Goal: Task Accomplishment & Management: Manage account settings

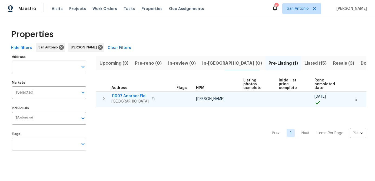
click at [129, 96] on span "11007 Anarbor Fld" at bounding box center [129, 95] width 37 height 5
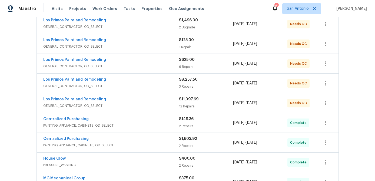
scroll to position [107, 0]
click at [139, 102] on div "Los Primos Paint and Remodeling" at bounding box center [111, 99] width 136 height 6
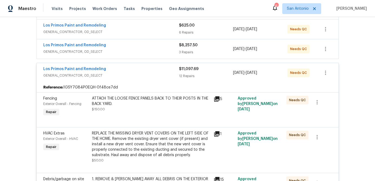
scroll to position [174, 0]
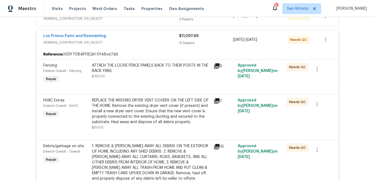
click at [138, 69] on div "ATTACH THE LOOSE FENCE PANELS BACK TO THEIR POSTS IN THE BACK YARD." at bounding box center [151, 68] width 118 height 11
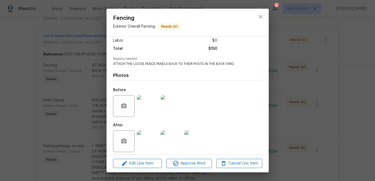
scroll to position [41, 0]
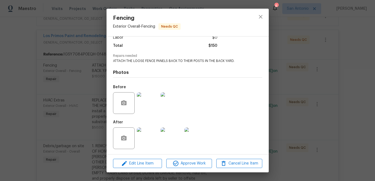
click at [152, 102] on img at bounding box center [148, 103] width 22 height 22
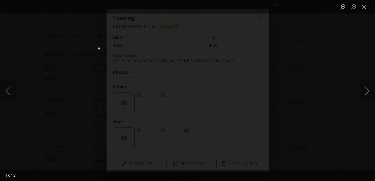
click at [367, 93] on button "Next image" at bounding box center [366, 91] width 16 height 22
click at [364, 6] on button "Close lightbox" at bounding box center [363, 6] width 11 height 9
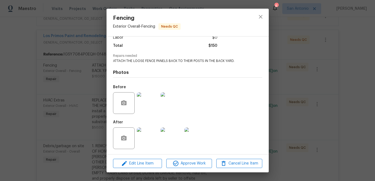
click at [157, 133] on img at bounding box center [148, 138] width 22 height 22
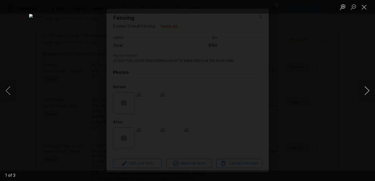
click at [366, 90] on button "Next image" at bounding box center [366, 91] width 16 height 22
click at [365, 9] on button "Close lightbox" at bounding box center [363, 6] width 11 height 9
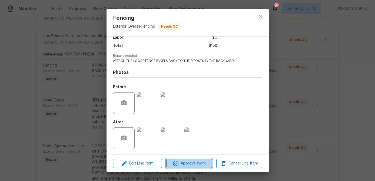
click at [188, 163] on span "Approve Work" at bounding box center [189, 163] width 42 height 7
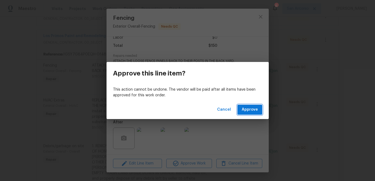
click at [249, 110] on span "Approve" at bounding box center [249, 109] width 16 height 7
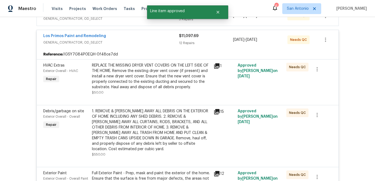
click at [160, 78] on div "REPLACE THE MISSING DRYER VENT COVERS ON THE LEFT SIDE OF THE HOME. Remove the …" at bounding box center [151, 76] width 118 height 27
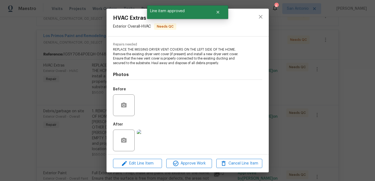
scroll to position [53, 0]
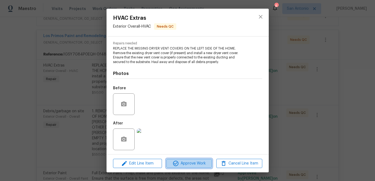
click at [184, 163] on span "Approve Work" at bounding box center [189, 163] width 42 height 7
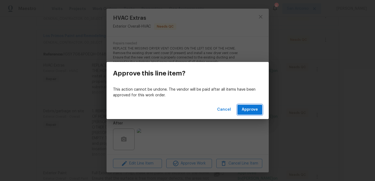
click at [249, 110] on span "Approve" at bounding box center [249, 109] width 16 height 7
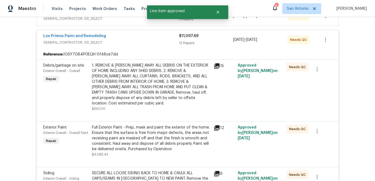
click at [156, 85] on div "1. REMOVE & HAUL AWAY ALL DEBRIS ON THE EXTERIOR OF HOME INCLUDING ANY SHED DEB…" at bounding box center [151, 84] width 118 height 43
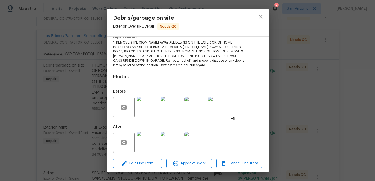
scroll to position [59, 0]
click at [190, 161] on span "Approve Work" at bounding box center [189, 163] width 42 height 7
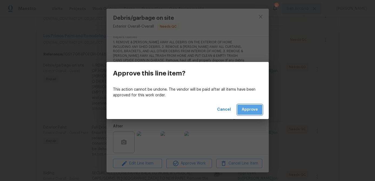
click at [248, 113] on span "Approve" at bounding box center [249, 109] width 16 height 7
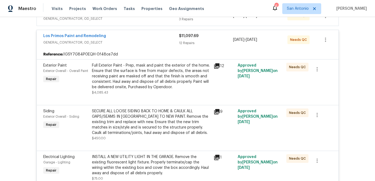
click at [144, 77] on div "Full Exterior Paint - Prep, mask and paint the exterior of the home. Ensure tha…" at bounding box center [151, 76] width 118 height 27
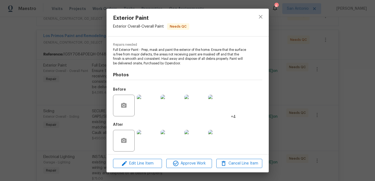
scroll to position [55, 0]
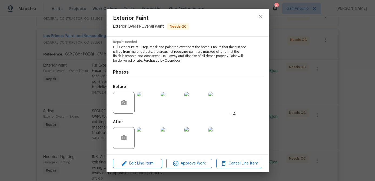
click at [147, 102] on img at bounding box center [148, 103] width 22 height 22
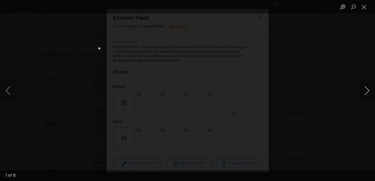
click at [367, 90] on button "Next image" at bounding box center [366, 91] width 16 height 22
click at [365, 9] on button "Close lightbox" at bounding box center [363, 6] width 11 height 9
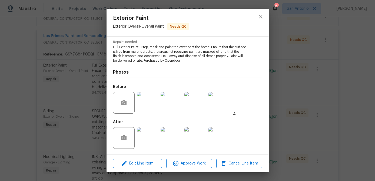
click at [154, 133] on img at bounding box center [148, 138] width 22 height 22
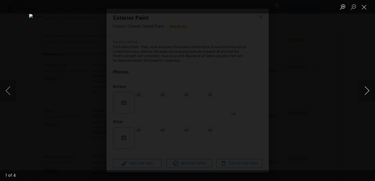
click at [366, 90] on button "Next image" at bounding box center [366, 91] width 16 height 22
click at [363, 9] on button "Close lightbox" at bounding box center [363, 6] width 11 height 9
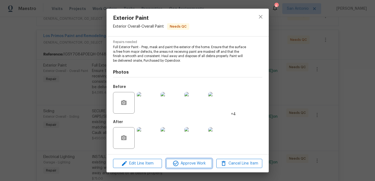
click at [193, 160] on span "Approve Work" at bounding box center [189, 163] width 42 height 7
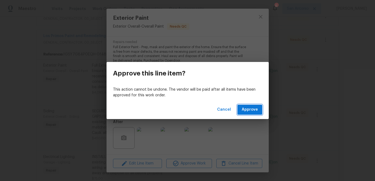
click at [255, 110] on span "Approve" at bounding box center [249, 109] width 16 height 7
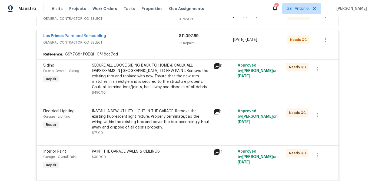
click at [155, 77] on div "SECURE ALL LOOSE SIDING BACK TO HOME & CAULK ALL GAPS/SEAMS IN SIDING PRIOR TO …" at bounding box center [151, 76] width 118 height 27
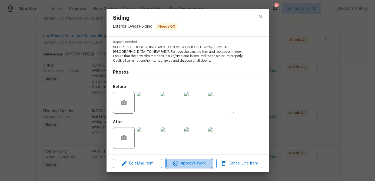
click at [190, 161] on span "Approve Work" at bounding box center [189, 163] width 42 height 7
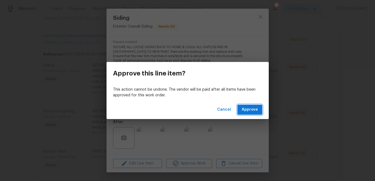
click at [247, 110] on span "Approve" at bounding box center [249, 109] width 16 height 7
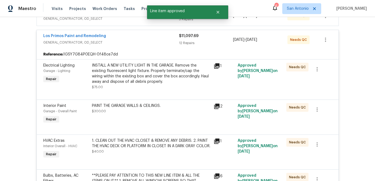
click at [168, 72] on div "INSTALL A NEW UTILITY LIGHT IN THE GARAGE. Remove the existing fluorescent ligh…" at bounding box center [151, 74] width 118 height 22
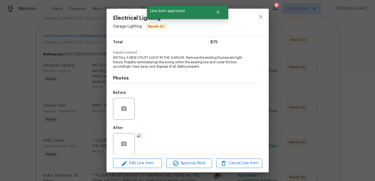
scroll to position [50, 0]
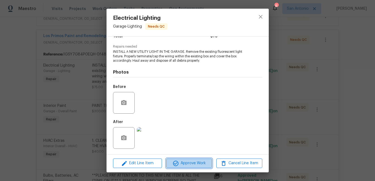
click at [193, 160] on span "Approve Work" at bounding box center [189, 163] width 42 height 7
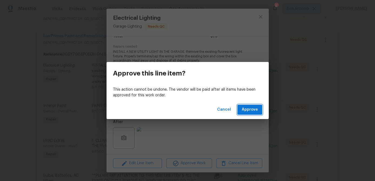
click at [251, 107] on span "Approve" at bounding box center [249, 109] width 16 height 7
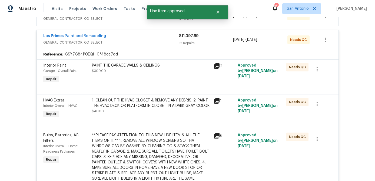
click at [136, 77] on div "PAINT THE GARAGE WALLS & CEILINGS. $300.00" at bounding box center [151, 73] width 122 height 25
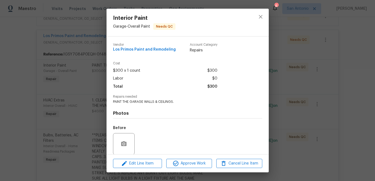
scroll to position [41, 0]
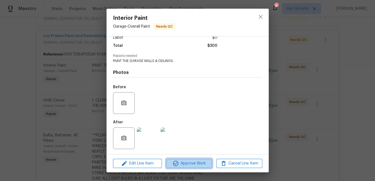
click at [187, 160] on span "Approve Work" at bounding box center [189, 163] width 42 height 7
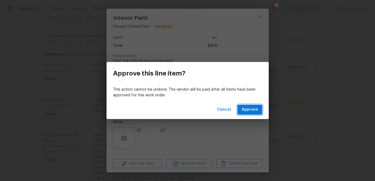
click at [244, 110] on span "Approve" at bounding box center [249, 109] width 16 height 7
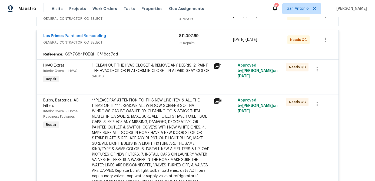
click at [158, 73] on div "1. CLEAN OUT THE HVAC CLOSET & REMOVE ANY DEBRIS. 2. PAINT THE HVAC DECK OR PLA…" at bounding box center [151, 68] width 118 height 11
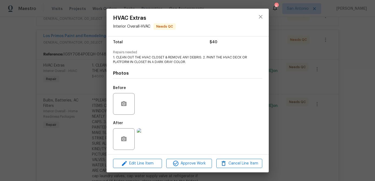
scroll to position [45, 0]
click at [188, 164] on span "Approve Work" at bounding box center [189, 163] width 42 height 7
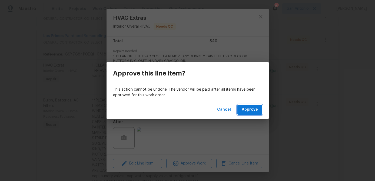
click at [242, 112] on button "Approve" at bounding box center [249, 109] width 25 height 10
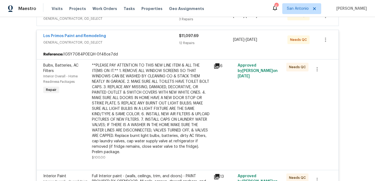
click at [163, 85] on div "**PLEASE PAY ATTENTION TO THIS NEW LINE ITEM & ALL THE ITEMS ON IT.** 1. REMOVE…" at bounding box center [151, 109] width 118 height 92
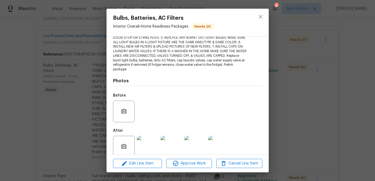
scroll to position [95, 0]
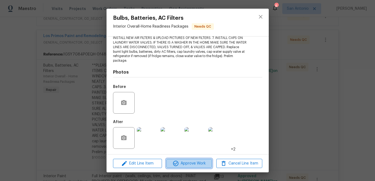
click at [191, 164] on span "Approve Work" at bounding box center [189, 163] width 42 height 7
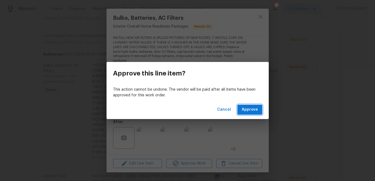
click at [249, 113] on span "Approve" at bounding box center [249, 109] width 16 height 7
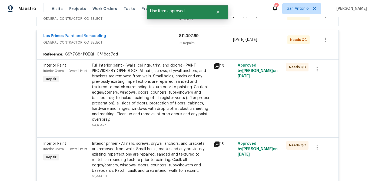
click at [163, 85] on div "Full Interior paint - (walls, ceilings, trim, and doors) - PAINT PROVIDED BY OP…" at bounding box center [151, 92] width 118 height 59
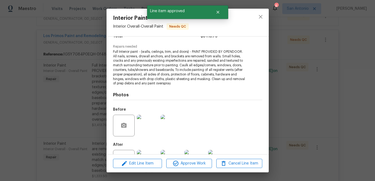
scroll to position [73, 0]
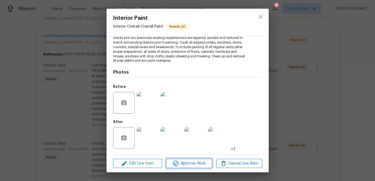
click at [192, 163] on span "Approve Work" at bounding box center [189, 163] width 42 height 7
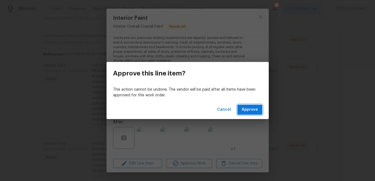
click at [246, 111] on span "Approve" at bounding box center [249, 109] width 16 height 7
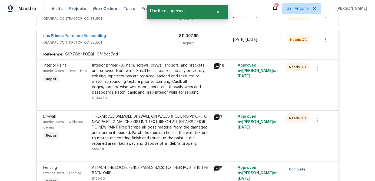
click at [164, 76] on div "Interior primer - All nails, screws, drywall anchors, and brackets are removed …" at bounding box center [151, 79] width 118 height 32
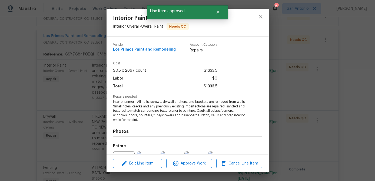
scroll to position [59, 0]
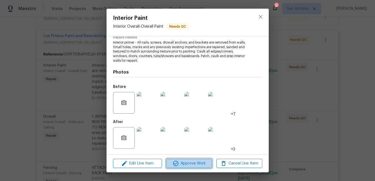
click at [186, 161] on span "Approve Work" at bounding box center [189, 163] width 42 height 7
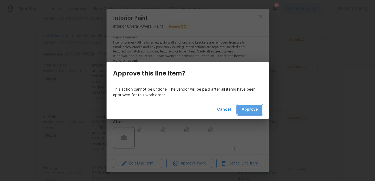
click at [247, 109] on span "Approve" at bounding box center [249, 109] width 16 height 7
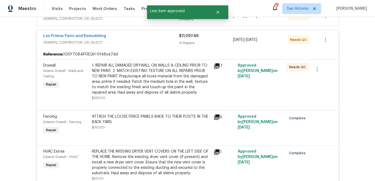
click at [163, 69] on div "1. REPAIR ALL DAMAGED DRYWALL ON WALLS & CEILING PRIOR TO NEW PAINT. 2. MATCH E…" at bounding box center [151, 79] width 118 height 32
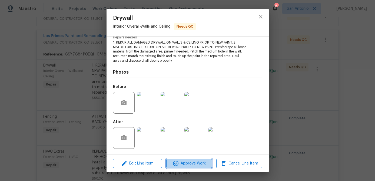
click at [187, 160] on span "Approve Work" at bounding box center [189, 163] width 42 height 7
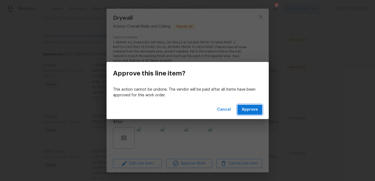
click at [245, 112] on span "Approve" at bounding box center [249, 109] width 16 height 7
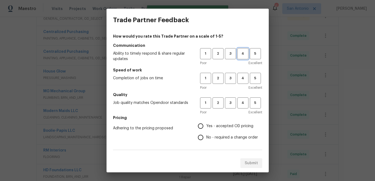
click at [242, 53] on span "4" at bounding box center [243, 53] width 10 height 6
click at [255, 80] on span "5" at bounding box center [255, 78] width 10 height 6
click at [257, 106] on button "5" at bounding box center [254, 102] width 11 height 11
click at [203, 124] on input "Yes - accepted OD pricing" at bounding box center [200, 125] width 11 height 11
radio input "true"
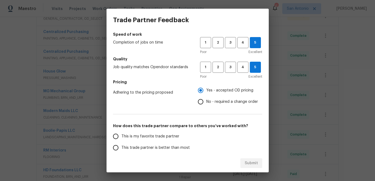
scroll to position [67, 0]
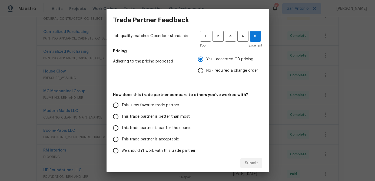
click at [113, 104] on input "This is my favorite trade partner" at bounding box center [115, 104] width 11 height 11
click at [248, 160] on span "Submit" at bounding box center [250, 163] width 13 height 7
radio input "true"
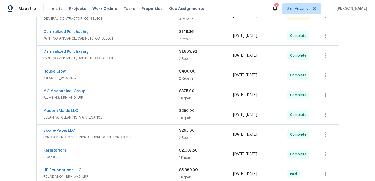
radio input "false"
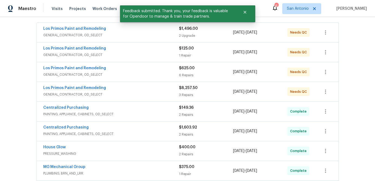
scroll to position [90, 0]
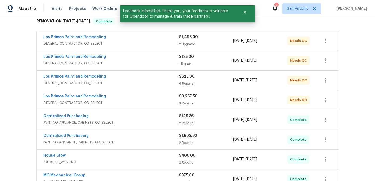
click at [132, 96] on div "Los Primos Paint and Remodeling" at bounding box center [111, 96] width 136 height 6
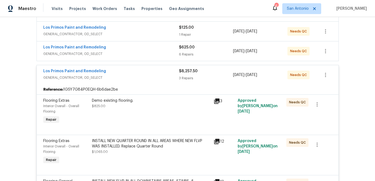
scroll to position [134, 0]
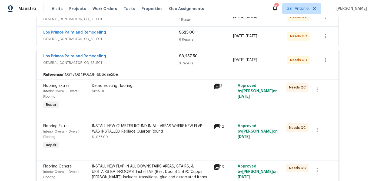
click at [165, 99] on div "Demo existing flooring. $825.00" at bounding box center [151, 96] width 122 height 30
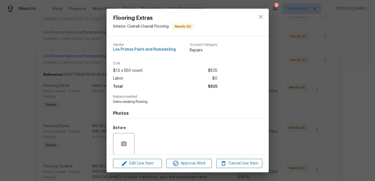
scroll to position [41, 0]
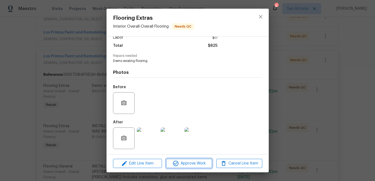
click at [184, 163] on span "Approve Work" at bounding box center [189, 163] width 42 height 7
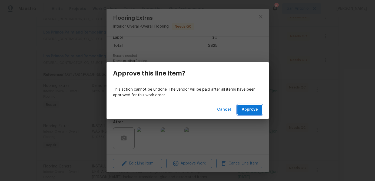
click at [244, 113] on span "Approve" at bounding box center [249, 109] width 16 height 7
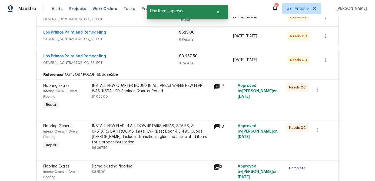
click at [163, 90] on div "INSTALL NEW QUARTER ROUND IN ALL AREAS WHERE NEW FLVP WAS INSTALLED. Replace Qu…" at bounding box center [151, 88] width 118 height 11
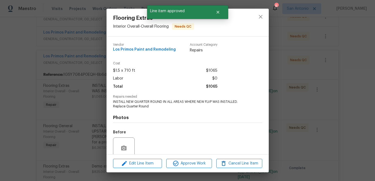
scroll to position [45, 0]
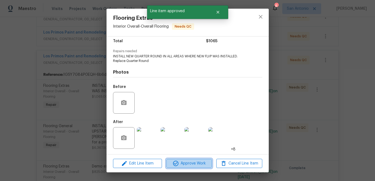
click at [194, 162] on span "Approve Work" at bounding box center [189, 163] width 42 height 7
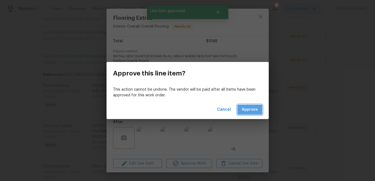
click at [243, 113] on button "Approve" at bounding box center [249, 109] width 25 height 10
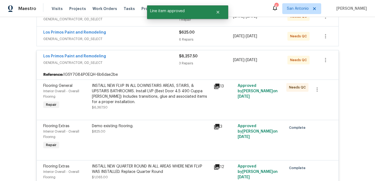
click at [163, 102] on div "INSTALL NEW FLVP IN ALL DOWNSTAIRS AREAS, STAIRS, & UPSTAIRS BATHROOMS. Install…" at bounding box center [151, 94] width 118 height 22
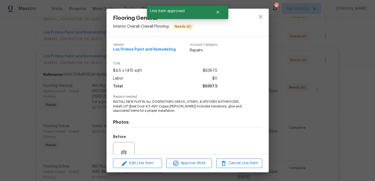
scroll to position [50, 0]
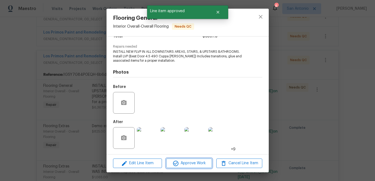
click at [194, 163] on span "Approve Work" at bounding box center [189, 163] width 42 height 7
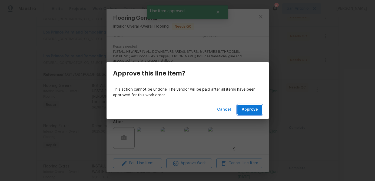
click at [246, 110] on span "Approve" at bounding box center [249, 109] width 16 height 7
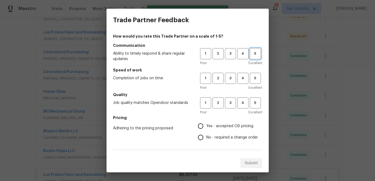
click at [259, 55] on span "5" at bounding box center [255, 53] width 10 height 6
click at [257, 77] on span "5" at bounding box center [255, 78] width 10 height 6
click at [257, 103] on span "5" at bounding box center [255, 103] width 10 height 6
click at [202, 124] on input "Yes - accepted OD pricing" at bounding box center [200, 125] width 11 height 11
radio input "true"
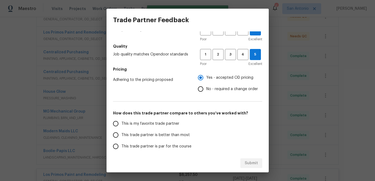
scroll to position [73, 0]
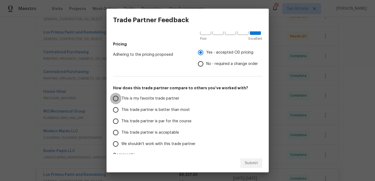
click at [119, 99] on input "This is my favorite trade partner" at bounding box center [115, 98] width 11 height 11
click at [247, 160] on span "Submit" at bounding box center [250, 163] width 13 height 7
radio input "true"
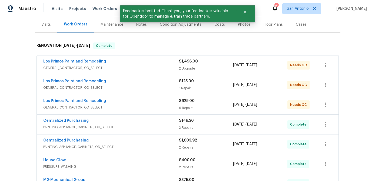
scroll to position [61, 0]
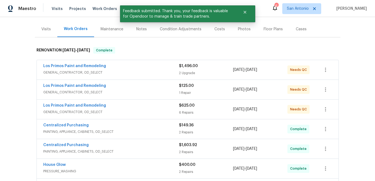
click at [153, 112] on span "GENERAL_CONTRACTOR, OD_SELECT" at bounding box center [111, 111] width 136 height 5
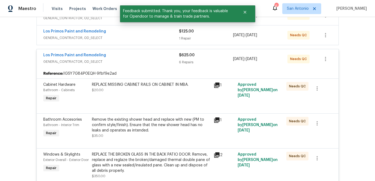
scroll to position [123, 0]
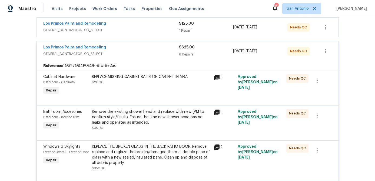
click at [147, 82] on div "REPLACE MISSING CABINET RAILS ON CABINET IN MBA. $20.00" at bounding box center [151, 79] width 118 height 11
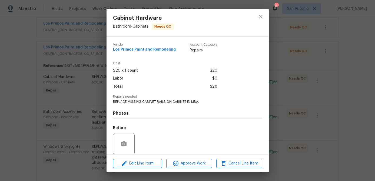
scroll to position [41, 0]
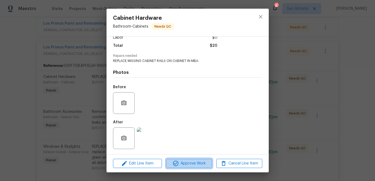
click at [189, 166] on span "Approve Work" at bounding box center [189, 163] width 42 height 7
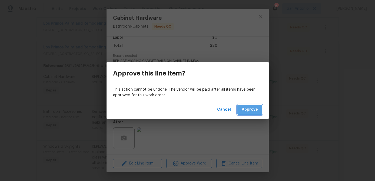
click at [242, 110] on span "Approve" at bounding box center [249, 109] width 16 height 7
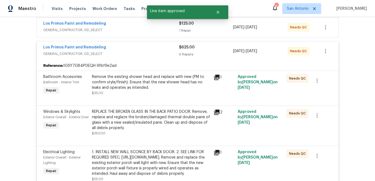
click at [171, 92] on div "Remove the existing shower head and replace with new (PM to confirm style/finis…" at bounding box center [151, 85] width 118 height 22
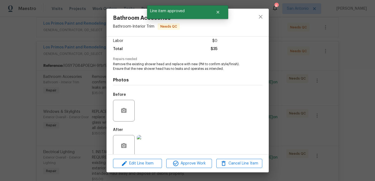
scroll to position [45, 0]
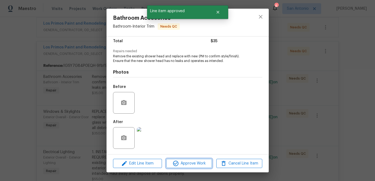
click at [192, 167] on button "Approve Work" at bounding box center [189, 162] width 46 height 9
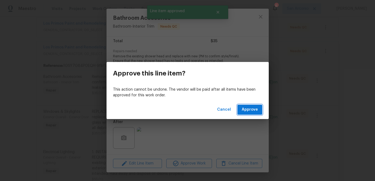
click at [247, 112] on span "Approve" at bounding box center [249, 109] width 16 height 7
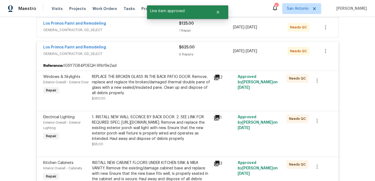
click at [159, 88] on div "REPLACE THE BROKEN GLASS IN THE BACK PATIO DOOR. Remove, replace and reglaze th…" at bounding box center [151, 85] width 118 height 22
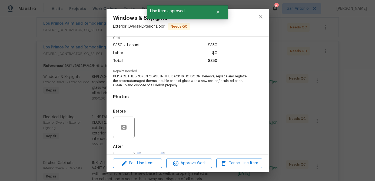
scroll to position [50, 0]
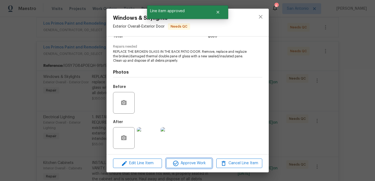
click at [189, 164] on span "Approve Work" at bounding box center [189, 163] width 42 height 7
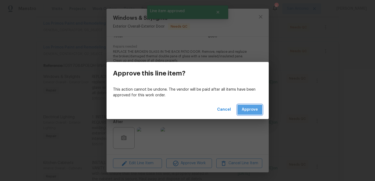
click at [249, 111] on span "Approve" at bounding box center [249, 109] width 16 height 7
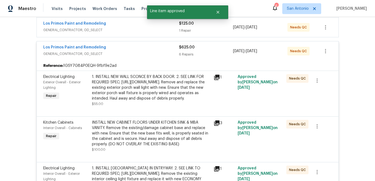
click at [160, 96] on div "1. INSTALL NEW WALL SCONCE BY BACK DOOR. 2. SEE LINK FOR REQUIRED SPEC; https:/…" at bounding box center [151, 87] width 118 height 27
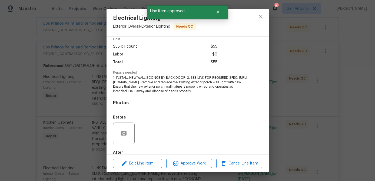
scroll to position [63, 0]
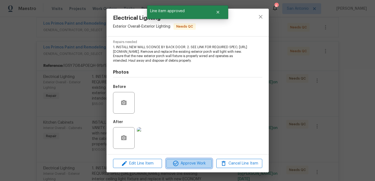
click at [189, 163] on span "Approve Work" at bounding box center [189, 163] width 42 height 7
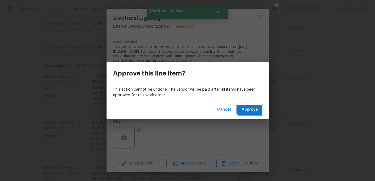
click at [246, 111] on span "Approve" at bounding box center [249, 109] width 16 height 7
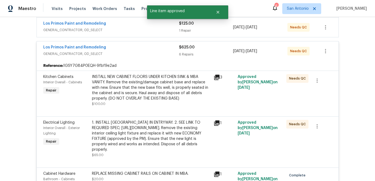
click at [173, 94] on div "INSTALL NEW CABINET FLOORS UNDER KITCHEN SINK & MBA VANITY. Remove the existing…" at bounding box center [151, 87] width 118 height 27
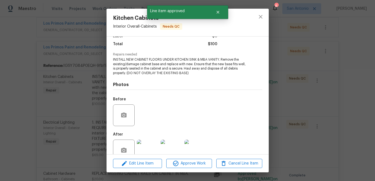
scroll to position [55, 0]
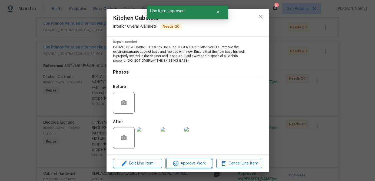
click at [188, 163] on span "Approve Work" at bounding box center [189, 163] width 42 height 7
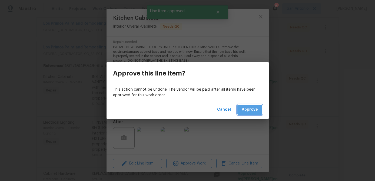
click at [248, 108] on span "Approve" at bounding box center [249, 109] width 16 height 7
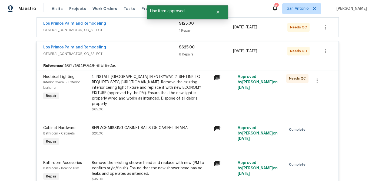
click at [160, 85] on div "1. INSTALL NEW FLUSH MOUNT IN ENTRYWAY. 2. SEE LINK TO REQUIRED SPEC; https://w…" at bounding box center [151, 90] width 118 height 32
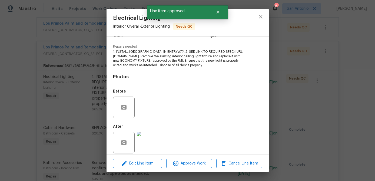
scroll to position [63, 0]
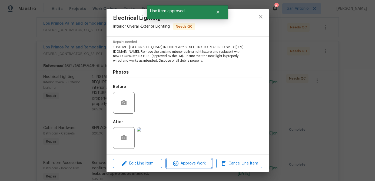
click at [189, 160] on span "Approve Work" at bounding box center [189, 163] width 42 height 7
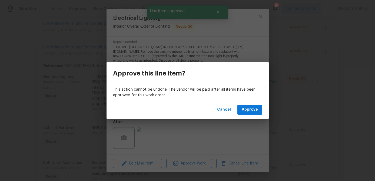
click at [247, 103] on div "Cancel Approve" at bounding box center [187, 109] width 162 height 19
click at [248, 111] on span "Approve" at bounding box center [249, 109] width 16 height 7
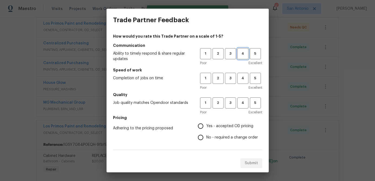
click at [240, 53] on span "4" at bounding box center [243, 53] width 10 height 6
click at [252, 78] on span "5" at bounding box center [255, 78] width 10 height 6
click at [257, 101] on span "5" at bounding box center [255, 103] width 10 height 6
click at [203, 125] on input "Yes - accepted OD pricing" at bounding box center [200, 125] width 11 height 11
radio input "true"
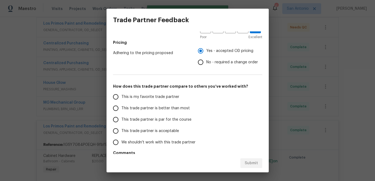
scroll to position [93, 0]
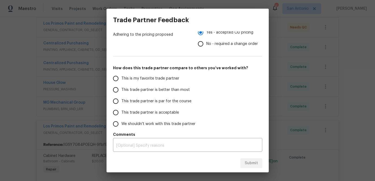
click at [117, 79] on input "This is my favorite trade partner" at bounding box center [115, 78] width 11 height 11
click at [245, 161] on span "Submit" at bounding box center [250, 163] width 13 height 7
radio input "true"
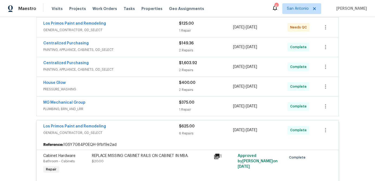
radio input "false"
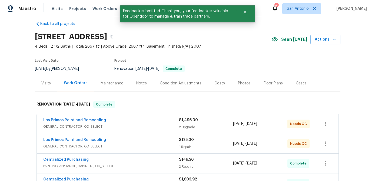
scroll to position [8, 0]
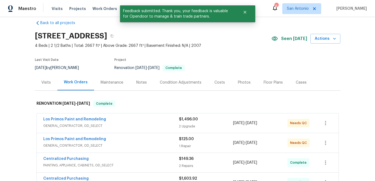
click at [130, 144] on span "GENERAL_CONTRACTOR, OD_SELECT" at bounding box center [111, 145] width 136 height 5
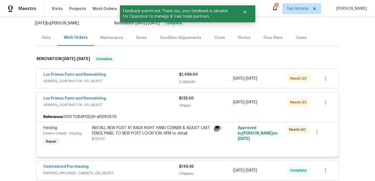
scroll to position [59, 0]
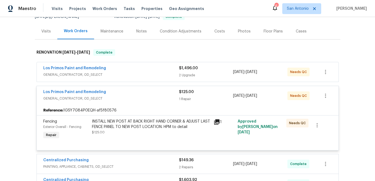
click at [133, 134] on div "INSTALL NEW POST AT BACK RIGHT HAND CORNER & ADJUST LAST FENCE PANEL TO NEW POS…" at bounding box center [151, 127] width 118 height 16
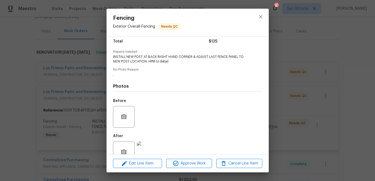
scroll to position [59, 0]
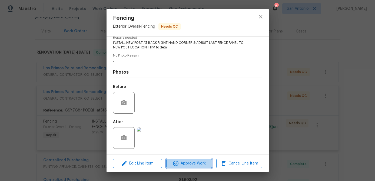
click at [183, 162] on span "Approve Work" at bounding box center [189, 163] width 42 height 7
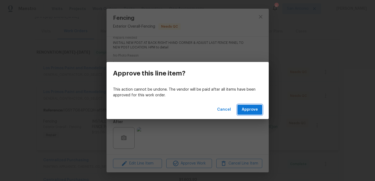
click at [254, 106] on span "Approve" at bounding box center [249, 109] width 16 height 7
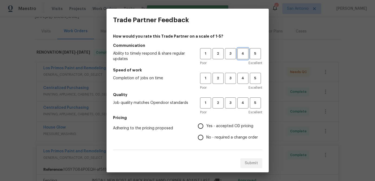
click at [243, 57] on button "4" at bounding box center [242, 53] width 11 height 11
click at [253, 75] on span "5" at bounding box center [255, 78] width 10 height 6
click at [257, 103] on span "5" at bounding box center [255, 103] width 10 height 6
click at [203, 127] on input "Yes - accepted OD pricing" at bounding box center [200, 125] width 11 height 11
radio input "true"
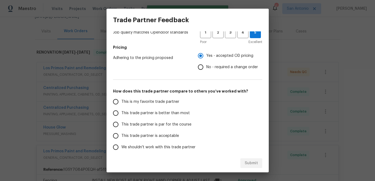
scroll to position [77, 0]
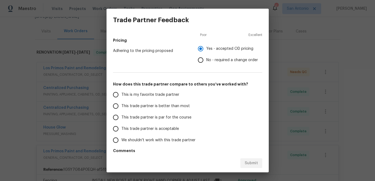
click at [114, 95] on input "This is my favorite trade partner" at bounding box center [115, 94] width 11 height 11
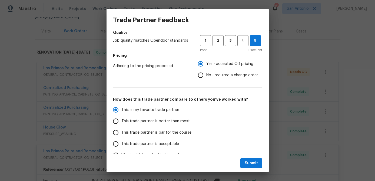
scroll to position [93, 0]
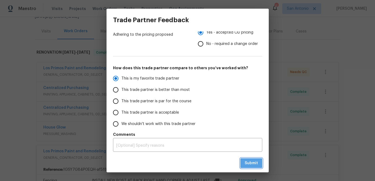
click at [248, 162] on span "Submit" at bounding box center [250, 163] width 13 height 7
radio input "true"
radio input "false"
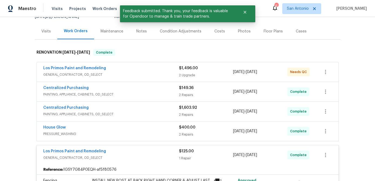
click at [138, 76] on span "GENERAL_CONTRACTOR, OD_SELECT" at bounding box center [111, 74] width 136 height 5
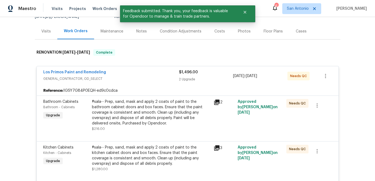
click at [138, 108] on div "#sala-- Prep, sand, mask and apply 2 coats of paint to the bathroom cabinet doo…" at bounding box center [151, 112] width 118 height 27
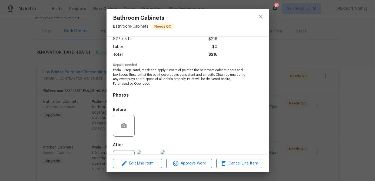
scroll to position [55, 0]
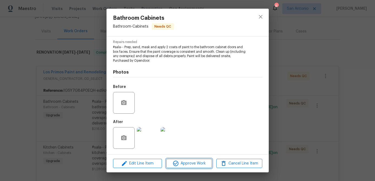
click at [191, 163] on span "Approve Work" at bounding box center [189, 163] width 42 height 7
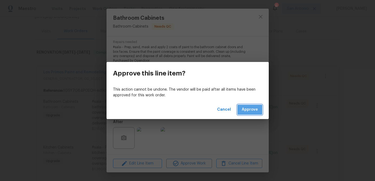
click at [247, 110] on span "Approve" at bounding box center [249, 109] width 16 height 7
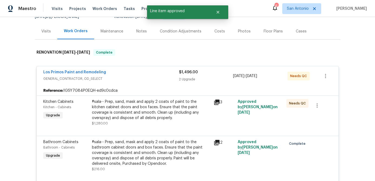
click at [134, 112] on div "#sala-- Prep, sand, mask and apply 2 coats of paint to the kitchen cabinet door…" at bounding box center [151, 110] width 118 height 22
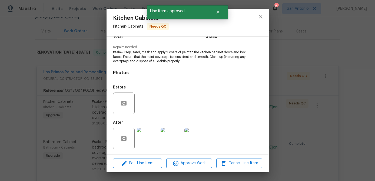
scroll to position [50, 0]
click at [191, 163] on span "Approve Work" at bounding box center [189, 163] width 42 height 7
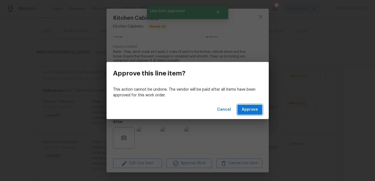
click at [249, 107] on span "Approve" at bounding box center [249, 109] width 16 height 7
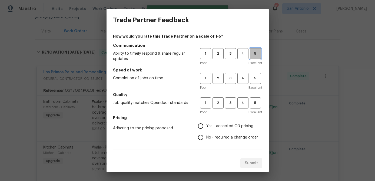
click at [254, 57] on button "5" at bounding box center [254, 53] width 11 height 11
click at [257, 76] on span "5" at bounding box center [255, 78] width 10 height 6
click at [257, 103] on span "5" at bounding box center [255, 103] width 10 height 6
click at [202, 126] on input "Yes - accepted OD pricing" at bounding box center [200, 125] width 11 height 11
radio input "true"
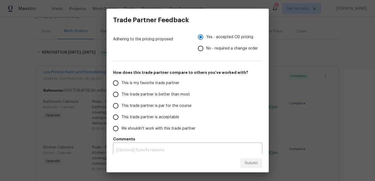
scroll to position [93, 0]
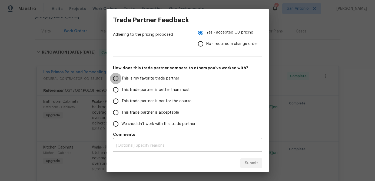
click at [114, 78] on input "This is my favorite trade partner" at bounding box center [115, 78] width 11 height 11
click at [249, 163] on span "Submit" at bounding box center [250, 163] width 13 height 7
radio input "true"
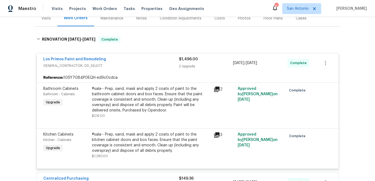
scroll to position [58, 0]
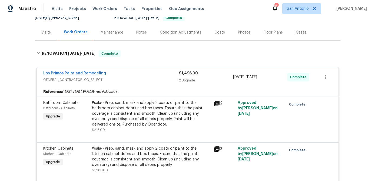
click at [130, 75] on div "Los Primos Paint and Remodeling" at bounding box center [111, 73] width 136 height 6
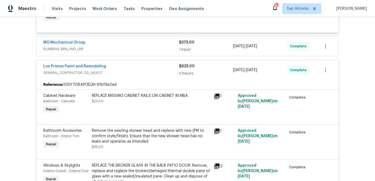
scroll to position [233, 0]
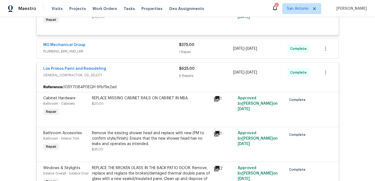
click at [142, 70] on div "Los Primos Paint and Remodeling" at bounding box center [111, 69] width 136 height 6
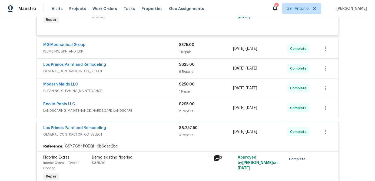
click at [137, 129] on div "Los Primos Paint and Remodeling" at bounding box center [111, 128] width 136 height 6
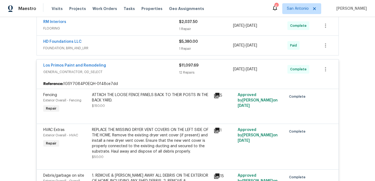
click at [133, 68] on div "Los Primos Paint and Remodeling" at bounding box center [111, 66] width 136 height 6
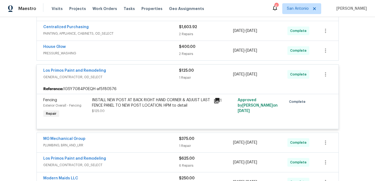
scroll to position [137, 0]
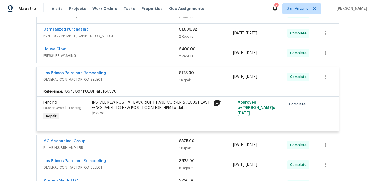
click at [133, 70] on div "Los Primos Paint and Remodeling" at bounding box center [111, 73] width 136 height 6
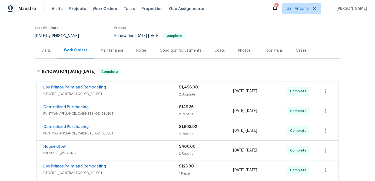
scroll to position [33, 0]
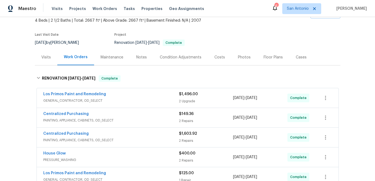
click at [220, 59] on div "Costs" at bounding box center [219, 57] width 11 height 5
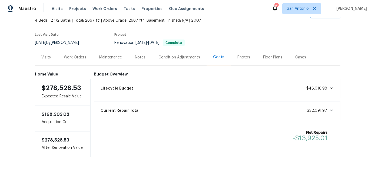
click at [77, 58] on div "Work Orders" at bounding box center [75, 57] width 22 height 5
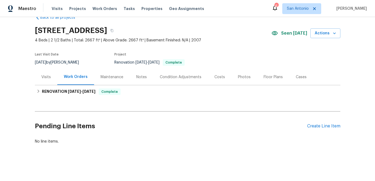
scroll to position [13, 0]
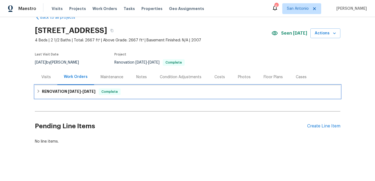
click at [110, 93] on span "Complete" at bounding box center [109, 91] width 21 height 5
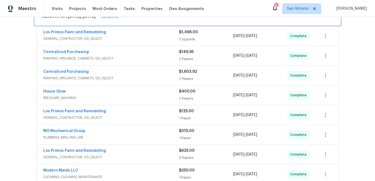
scroll to position [0, 0]
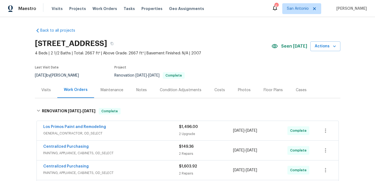
click at [240, 90] on div "Photos" at bounding box center [244, 89] width 13 height 5
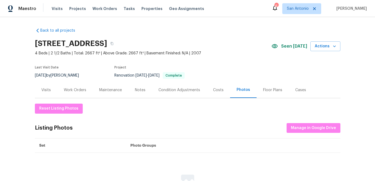
click at [80, 89] on div "Work Orders" at bounding box center [75, 89] width 22 height 5
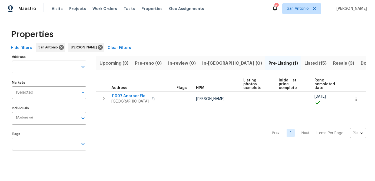
click at [103, 63] on span "Upcoming (3)" at bounding box center [113, 63] width 29 height 8
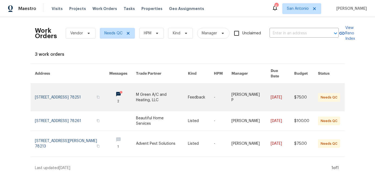
click at [74, 95] on link at bounding box center [72, 96] width 75 height 27
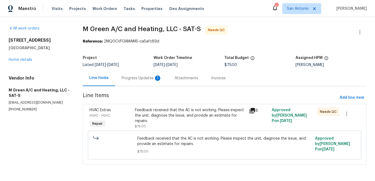
click at [137, 77] on div "Progress Updates 1" at bounding box center [142, 77] width 40 height 5
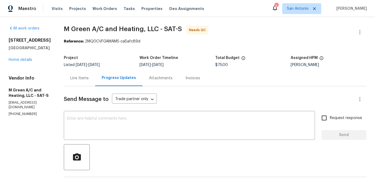
click at [89, 79] on div "Line Items" at bounding box center [79, 77] width 18 height 5
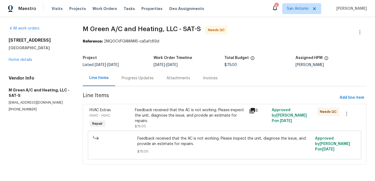
click at [166, 118] on div "Feedback received that the AC is not working. Please inspect the unit, diagnose…" at bounding box center [190, 115] width 110 height 16
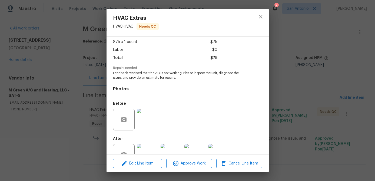
scroll to position [45, 0]
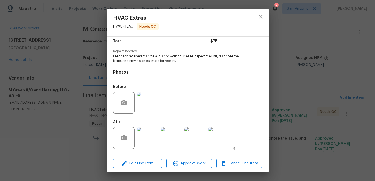
click at [147, 143] on img at bounding box center [148, 138] width 22 height 22
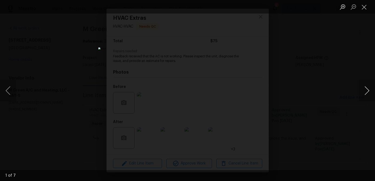
click at [366, 92] on button "Next image" at bounding box center [366, 91] width 16 height 22
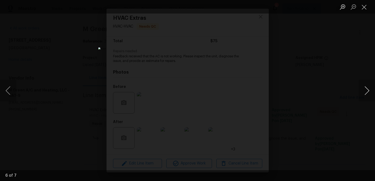
click at [366, 92] on button "Next image" at bounding box center [366, 91] width 16 height 22
click at [363, 6] on button "Close lightbox" at bounding box center [363, 6] width 11 height 9
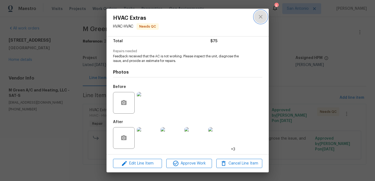
click at [257, 19] on icon "close" at bounding box center [260, 17] width 6 height 6
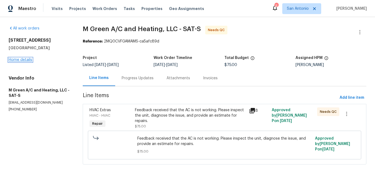
click at [24, 60] on link "Home details" at bounding box center [20, 60] width 23 height 4
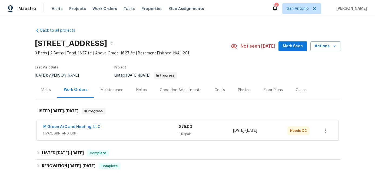
click at [293, 48] on span "Mark Seen" at bounding box center [292, 46] width 20 height 7
